Goal: Information Seeking & Learning: Learn about a topic

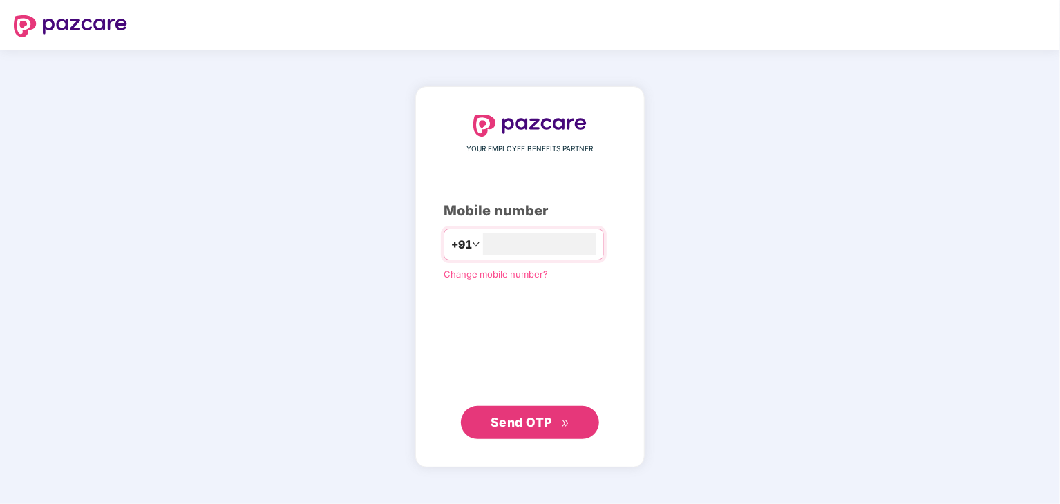
type input "**********"
click at [501, 421] on span "Send OTP" at bounding box center [521, 422] width 61 height 15
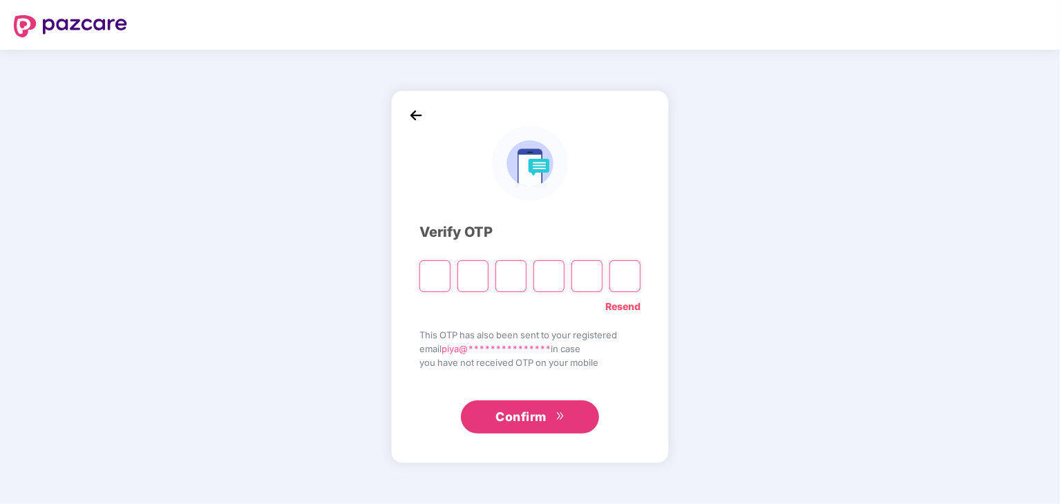
type input "*"
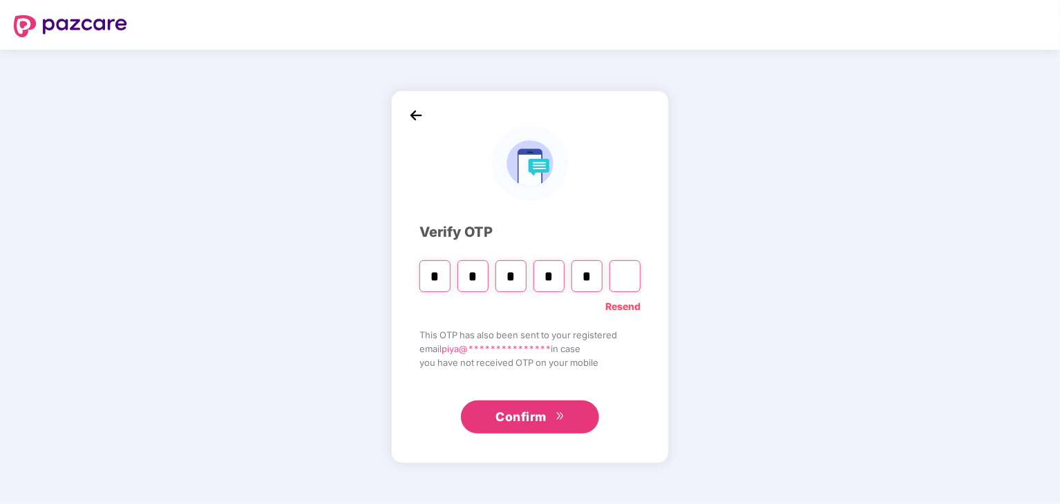
type input "*"
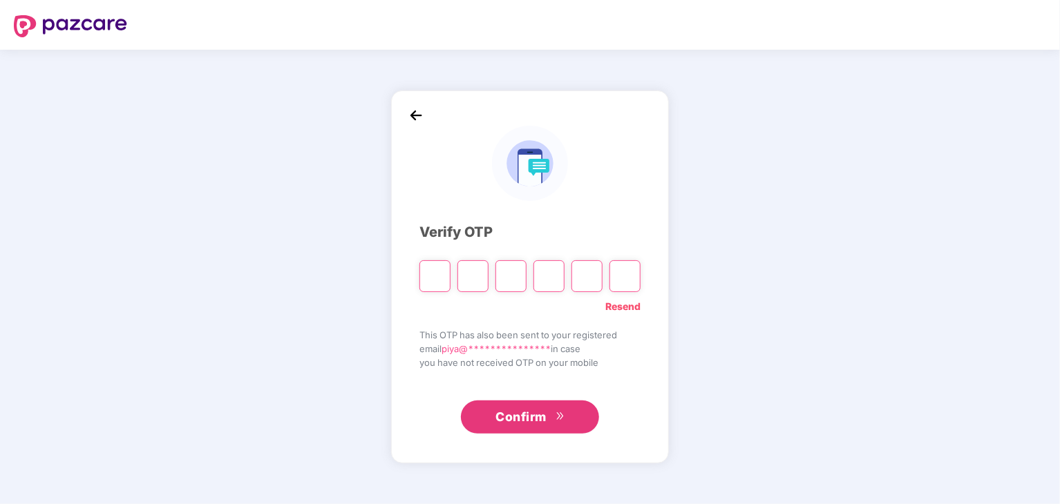
type input "*"
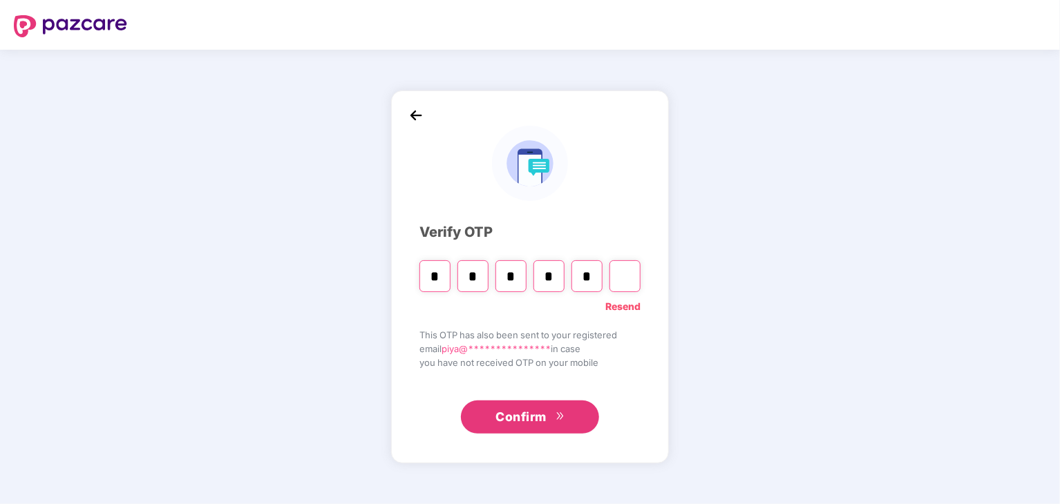
type input "*"
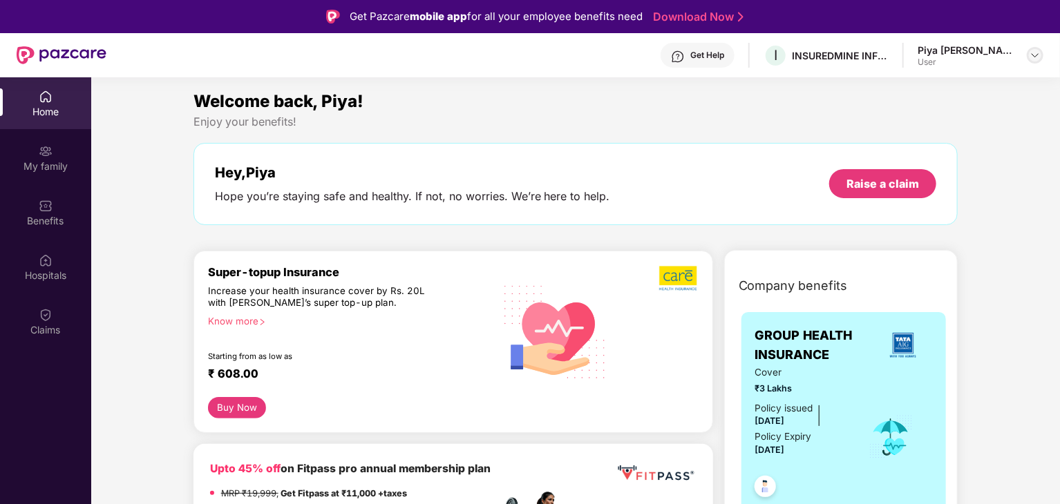
click at [1031, 53] on img at bounding box center [1034, 55] width 11 height 11
click at [1036, 57] on img at bounding box center [1034, 55] width 11 height 11
click at [945, 132] on div "Piya [PERSON_NAME]" at bounding box center [970, 126] width 103 height 13
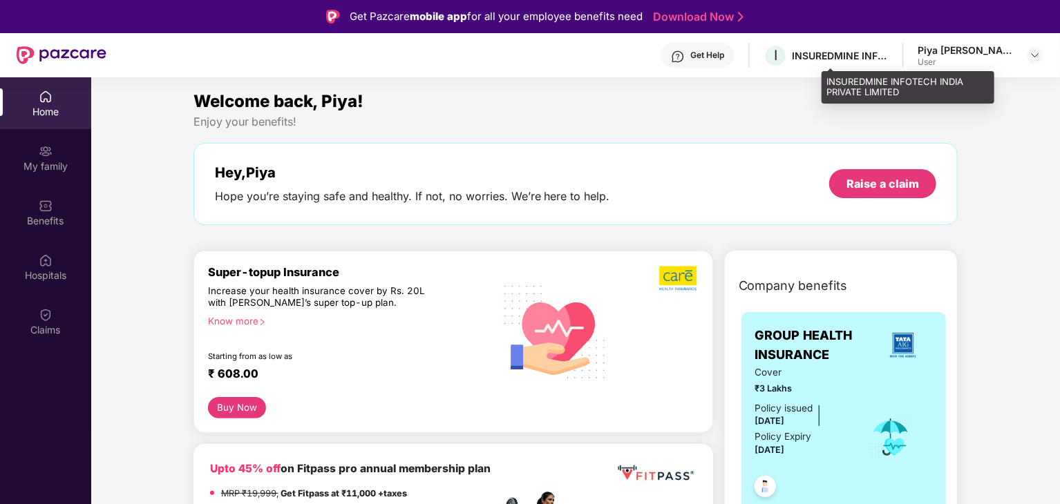
click at [889, 64] on div "I INSUREDMINE INFOTECH INDIA PRIVATE LIMITED" at bounding box center [825, 56] width 125 height 24
click at [889, 55] on div "INSUREDMINE INFOTECH INDIA PRIVATE LIMITED" at bounding box center [840, 55] width 97 height 13
click at [848, 53] on div "I INSUREDMINE INFOTECH INDIA PRIVATE LIMITED" at bounding box center [825, 56] width 125 height 24
click at [788, 56] on span "I" at bounding box center [775, 56] width 24 height 24
click at [889, 61] on div "INSUREDMINE INFOTECH INDIA PRIVATE LIMITED" at bounding box center [840, 55] width 97 height 13
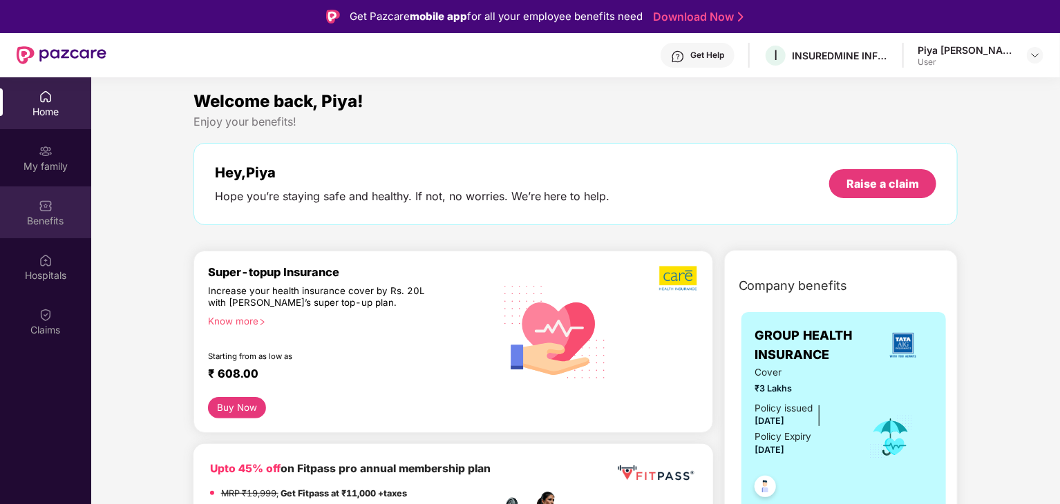
click at [44, 205] on img at bounding box center [46, 206] width 14 height 14
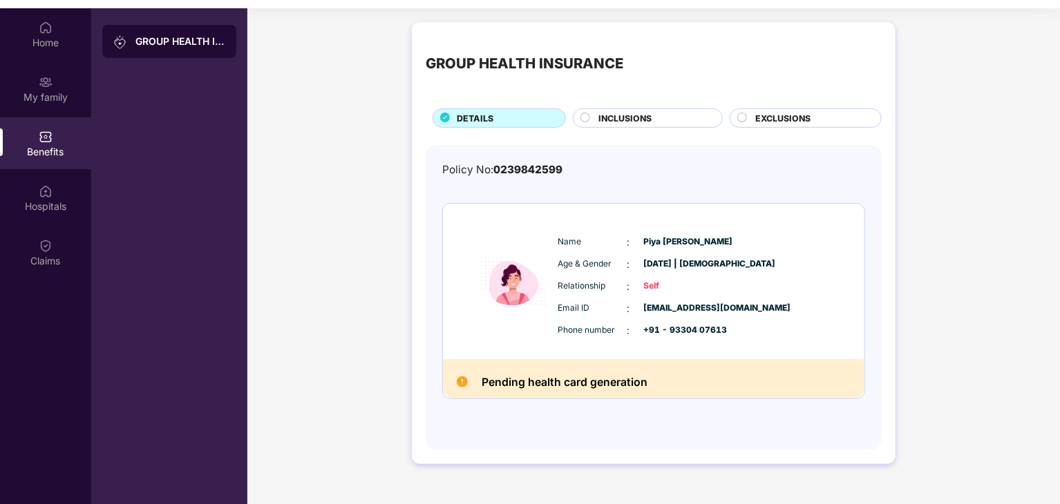
scroll to position [77, 0]
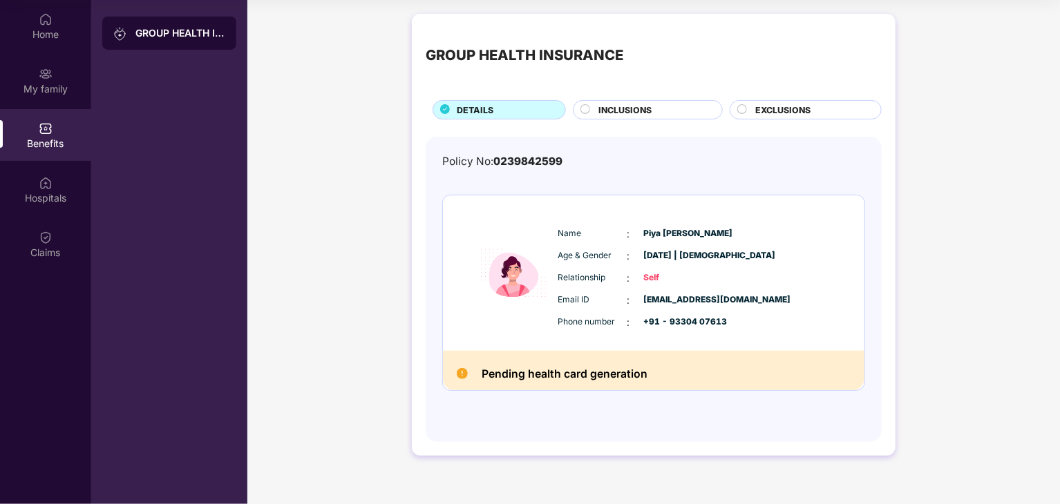
click at [640, 109] on span "INCLUSIONS" at bounding box center [624, 110] width 53 height 13
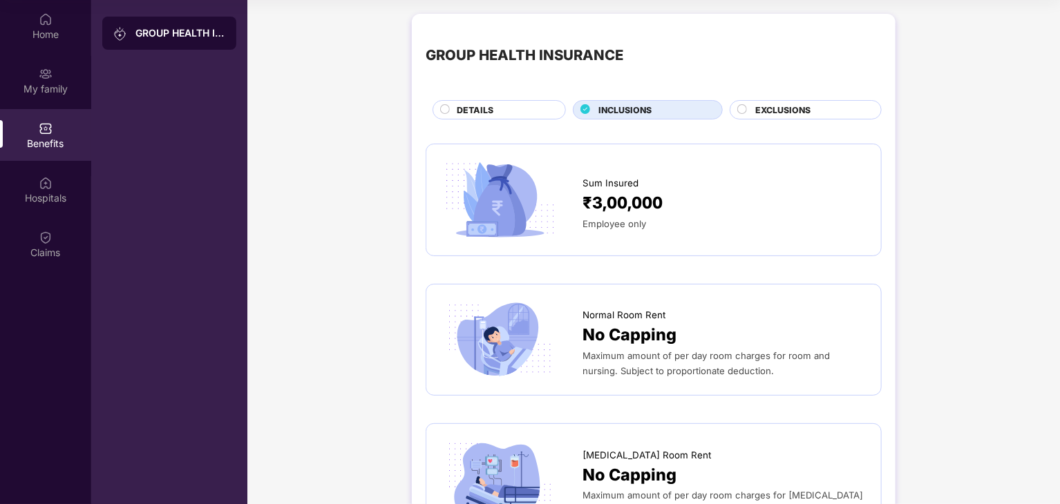
click at [777, 113] on span "EXCLUSIONS" at bounding box center [782, 110] width 55 height 13
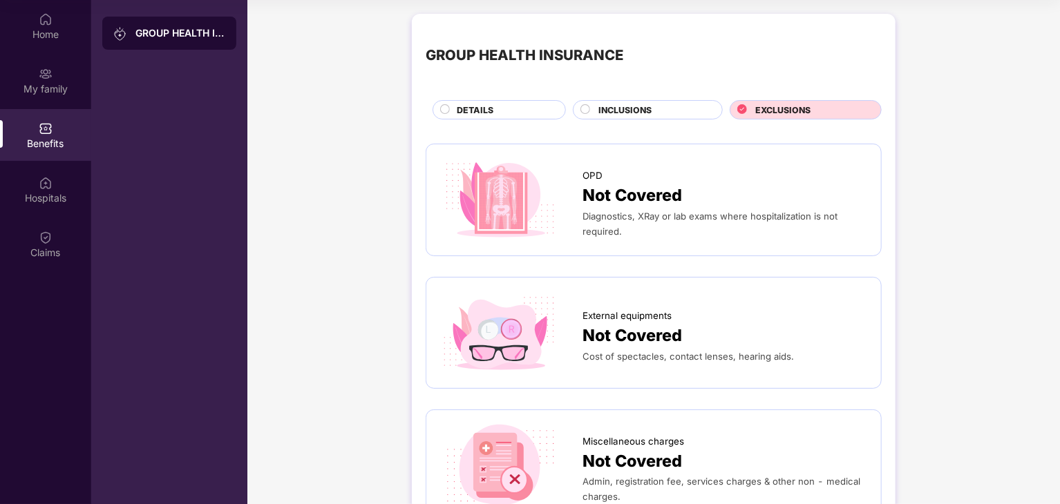
click at [684, 111] on div "INCLUSIONS" at bounding box center [653, 111] width 124 height 15
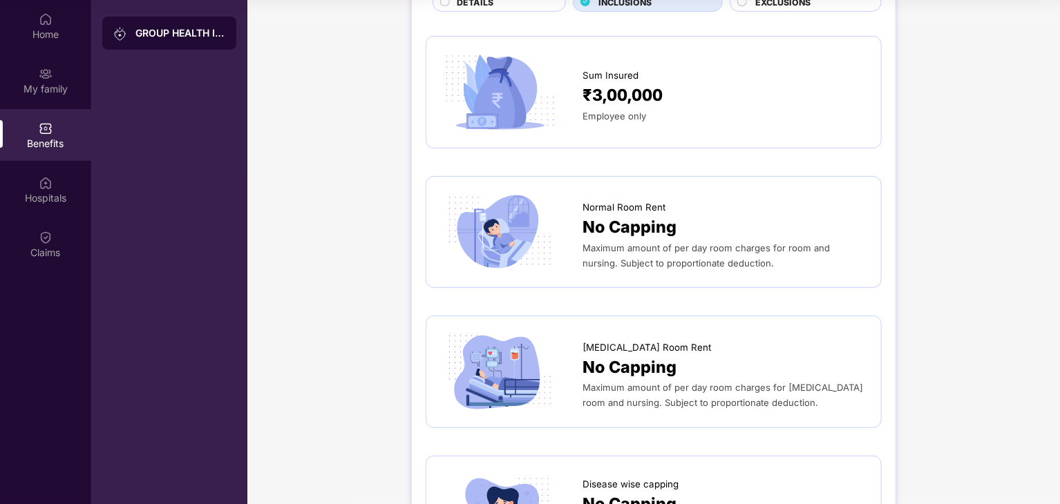
scroll to position [0, 0]
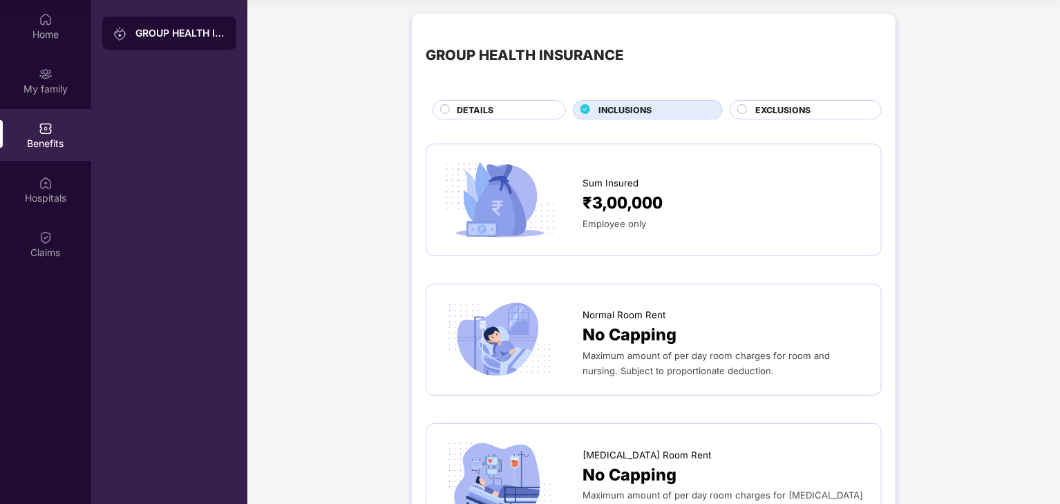
click at [761, 111] on span "EXCLUSIONS" at bounding box center [782, 110] width 55 height 13
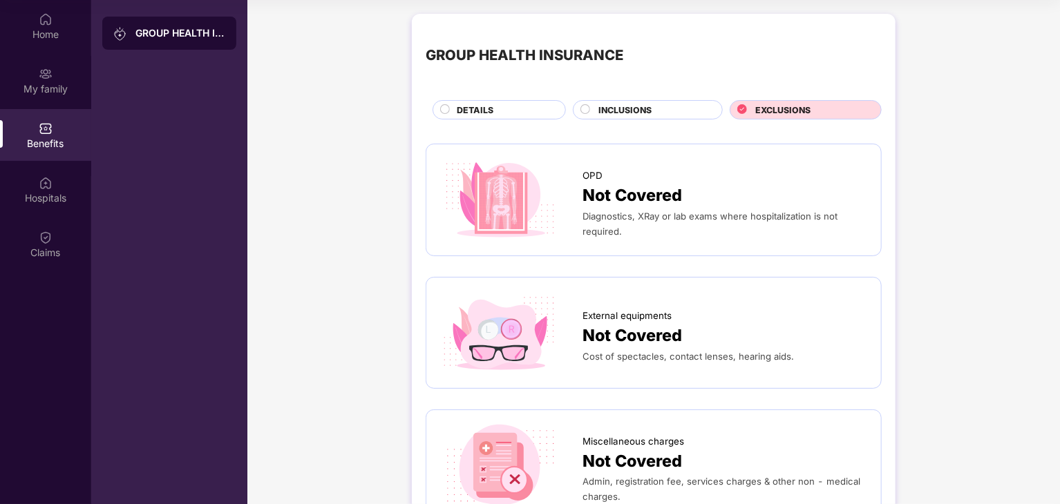
click at [669, 117] on div "INCLUSIONS" at bounding box center [653, 111] width 124 height 15
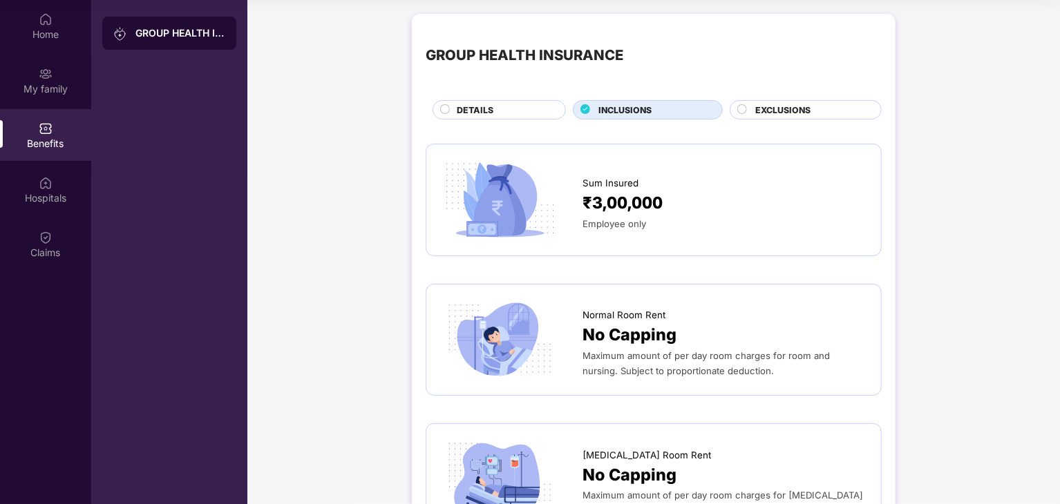
click at [547, 115] on div "DETAILS" at bounding box center [504, 111] width 108 height 15
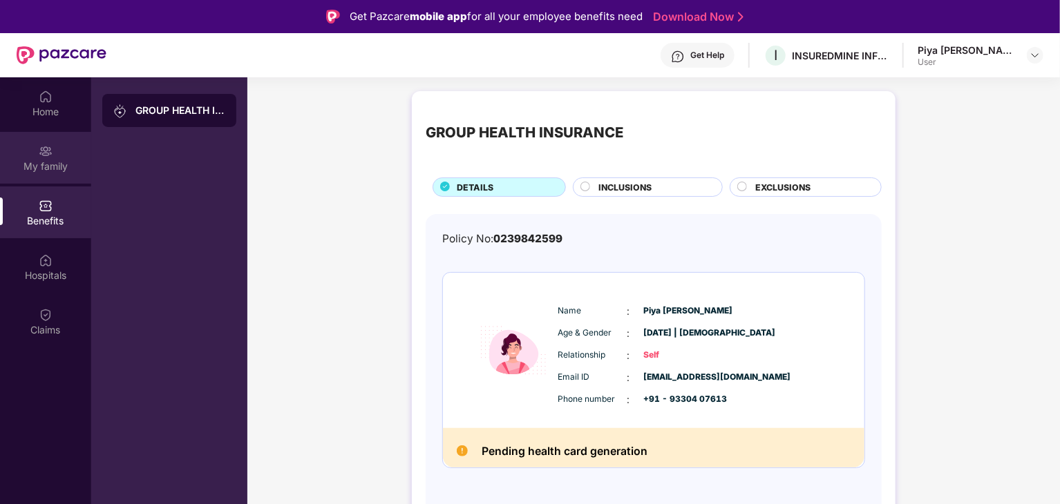
click at [58, 174] on div "My family" at bounding box center [45, 158] width 91 height 52
